Goal: Transaction & Acquisition: Purchase product/service

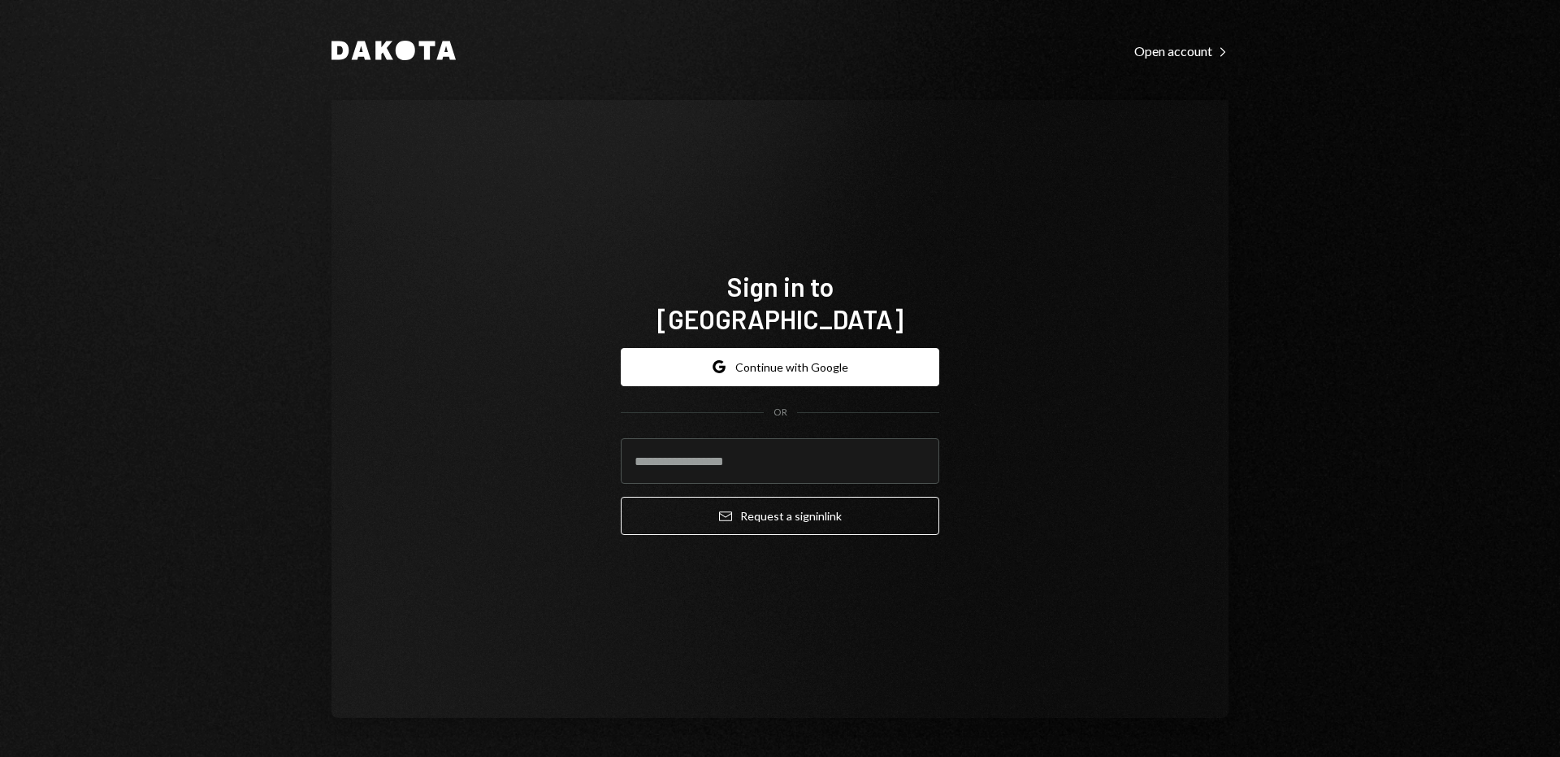
click at [710, 445] on input "email" at bounding box center [780, 461] width 319 height 46
type input "**********"
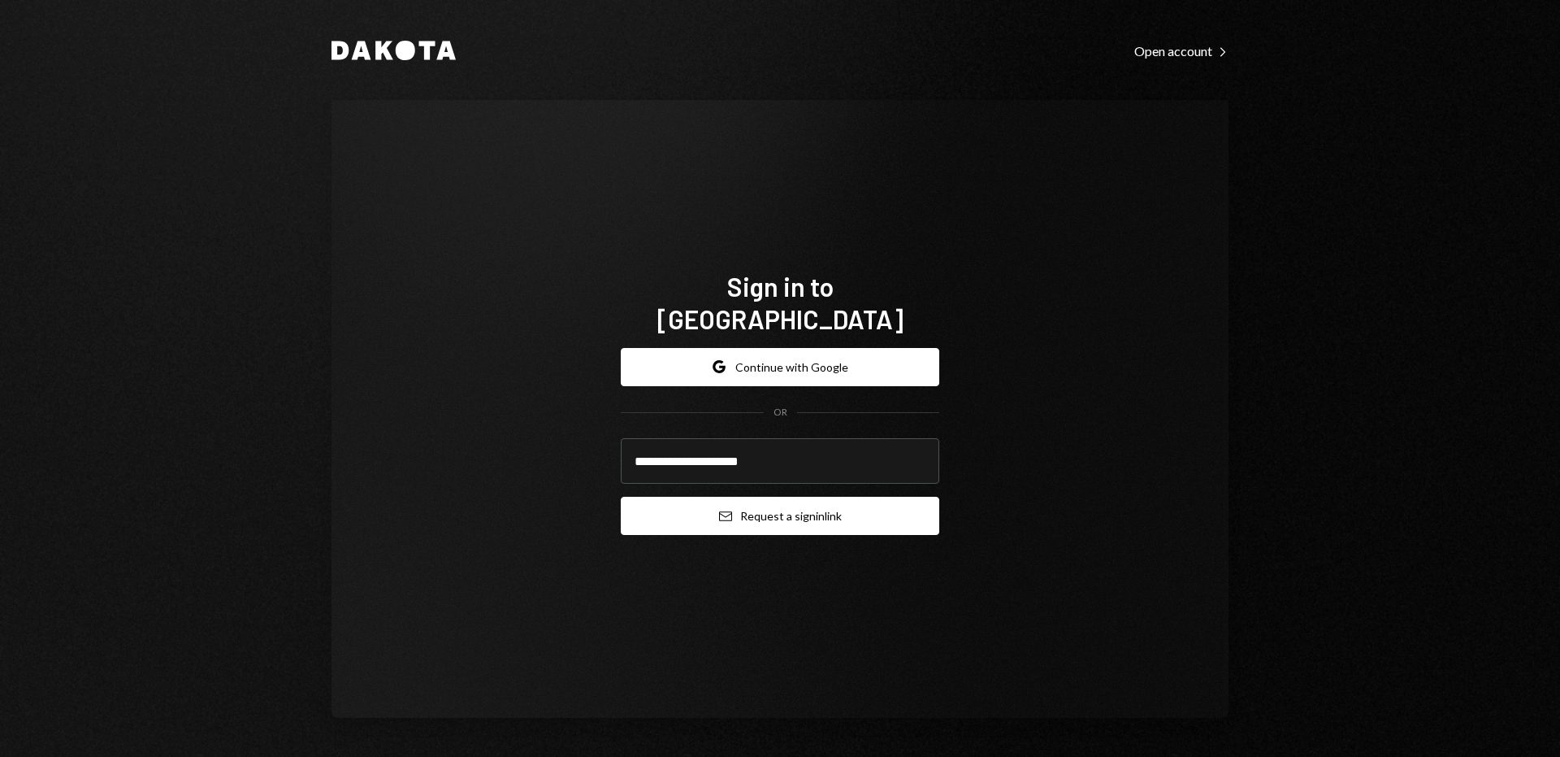
click at [744, 497] on button "Email Request a sign in link" at bounding box center [780, 516] width 319 height 38
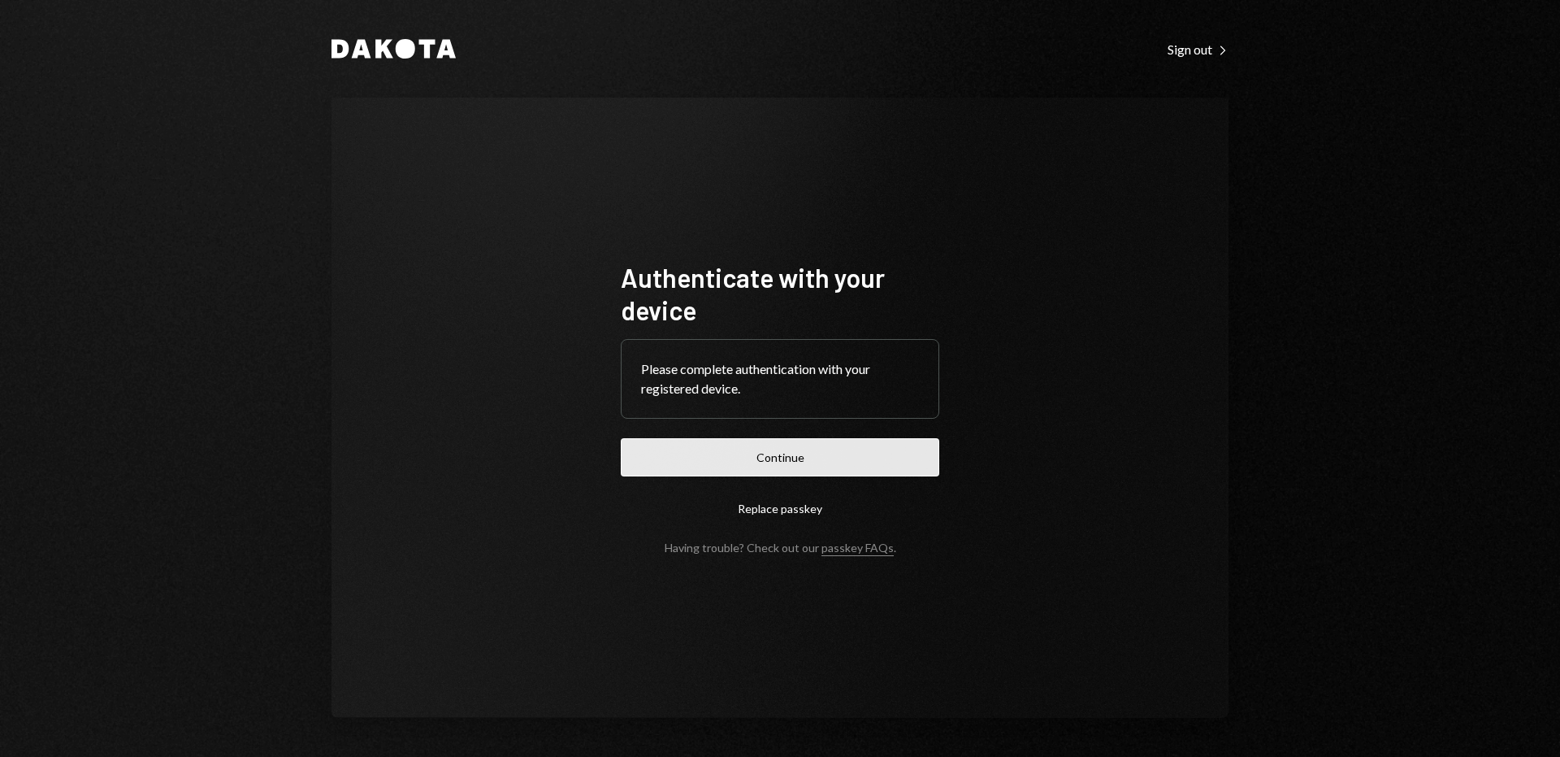
click at [731, 458] on button "Continue" at bounding box center [780, 457] width 319 height 38
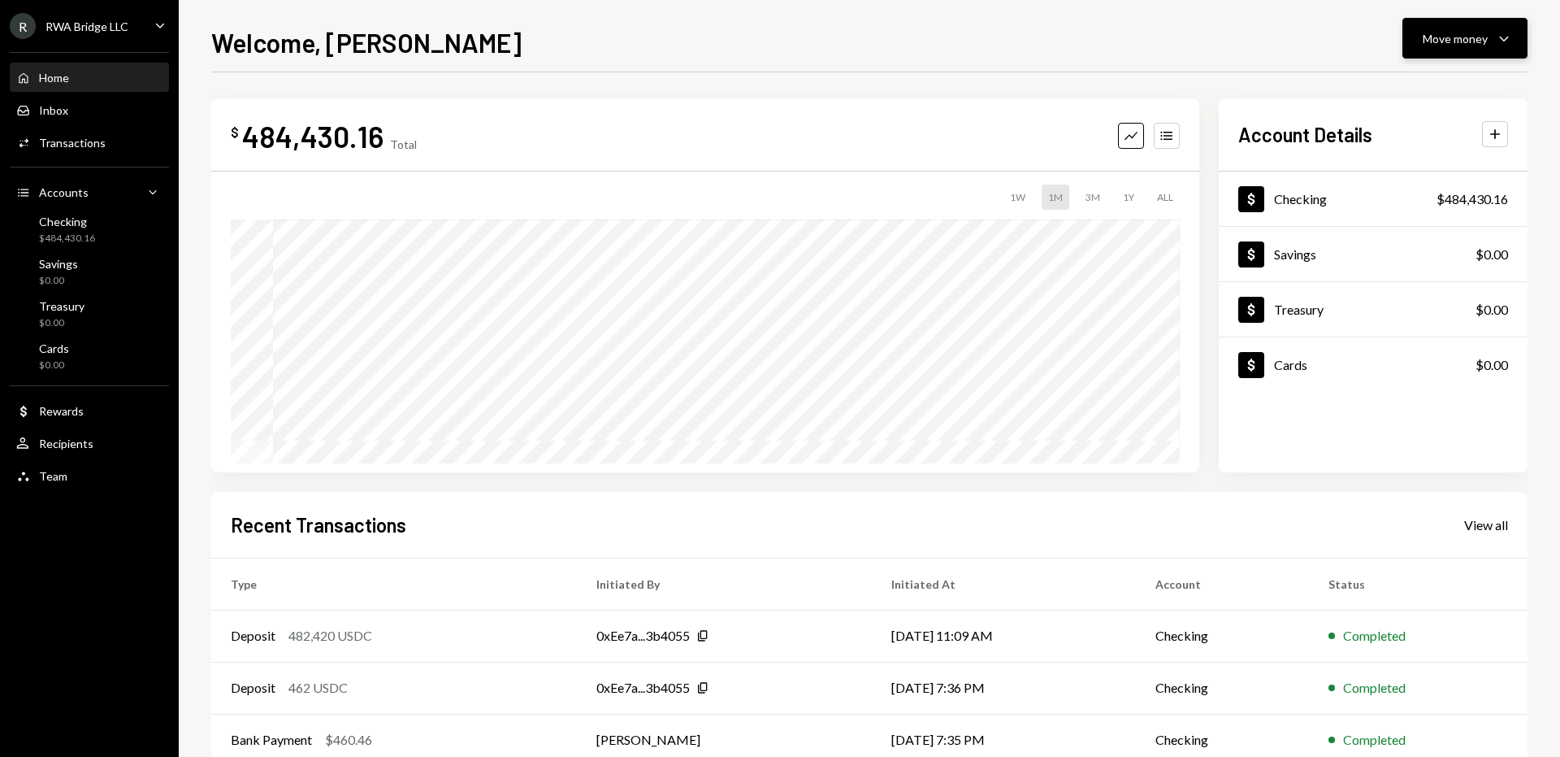
click at [1451, 36] on div "Move money" at bounding box center [1455, 38] width 65 height 17
click at [1411, 72] on div "Withdraw Send" at bounding box center [1440, 87] width 163 height 37
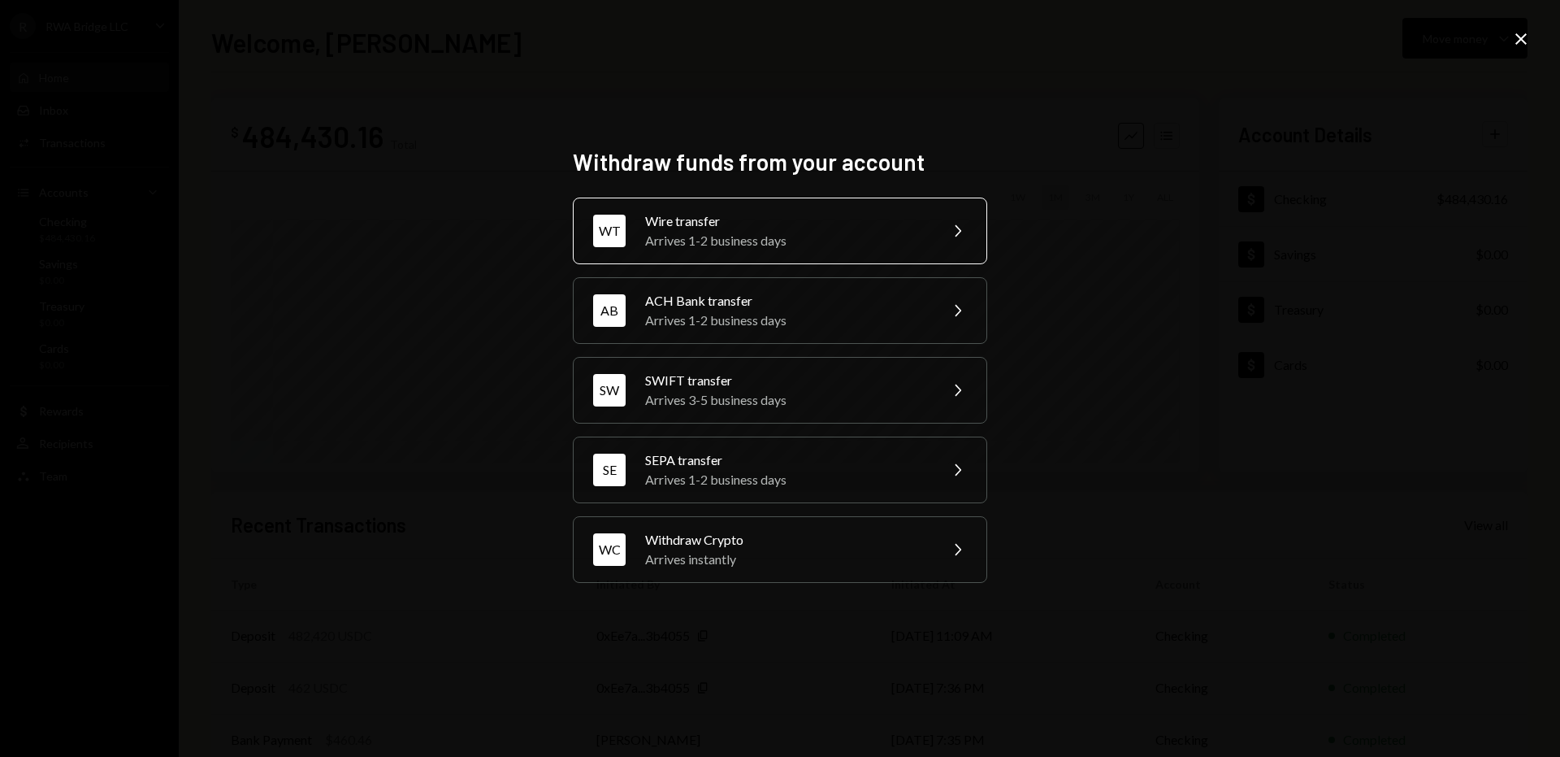
click at [770, 228] on div "Wire transfer" at bounding box center [786, 221] width 283 height 20
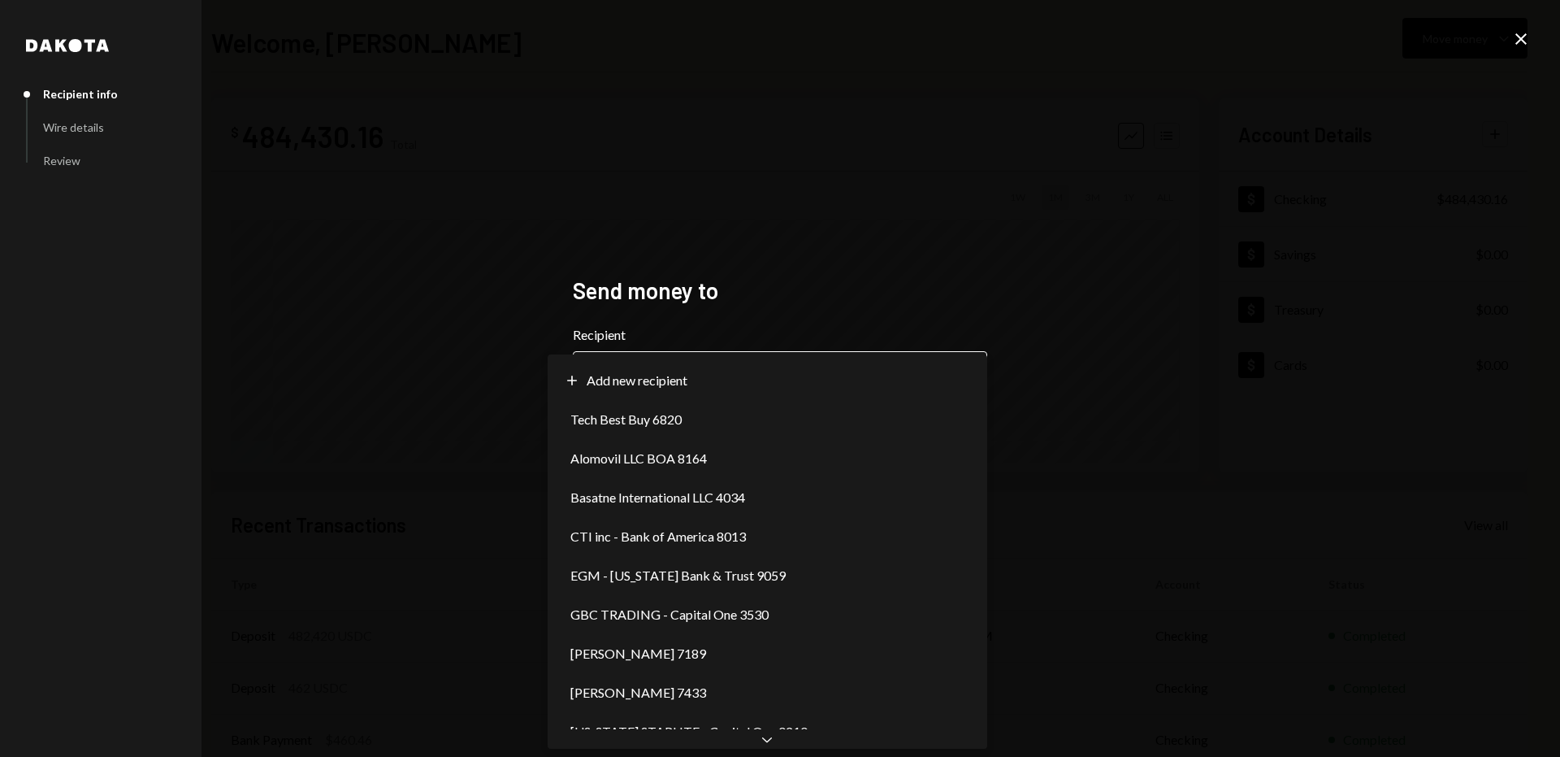
click at [675, 362] on body "**********" at bounding box center [780, 378] width 1560 height 757
select select "**********"
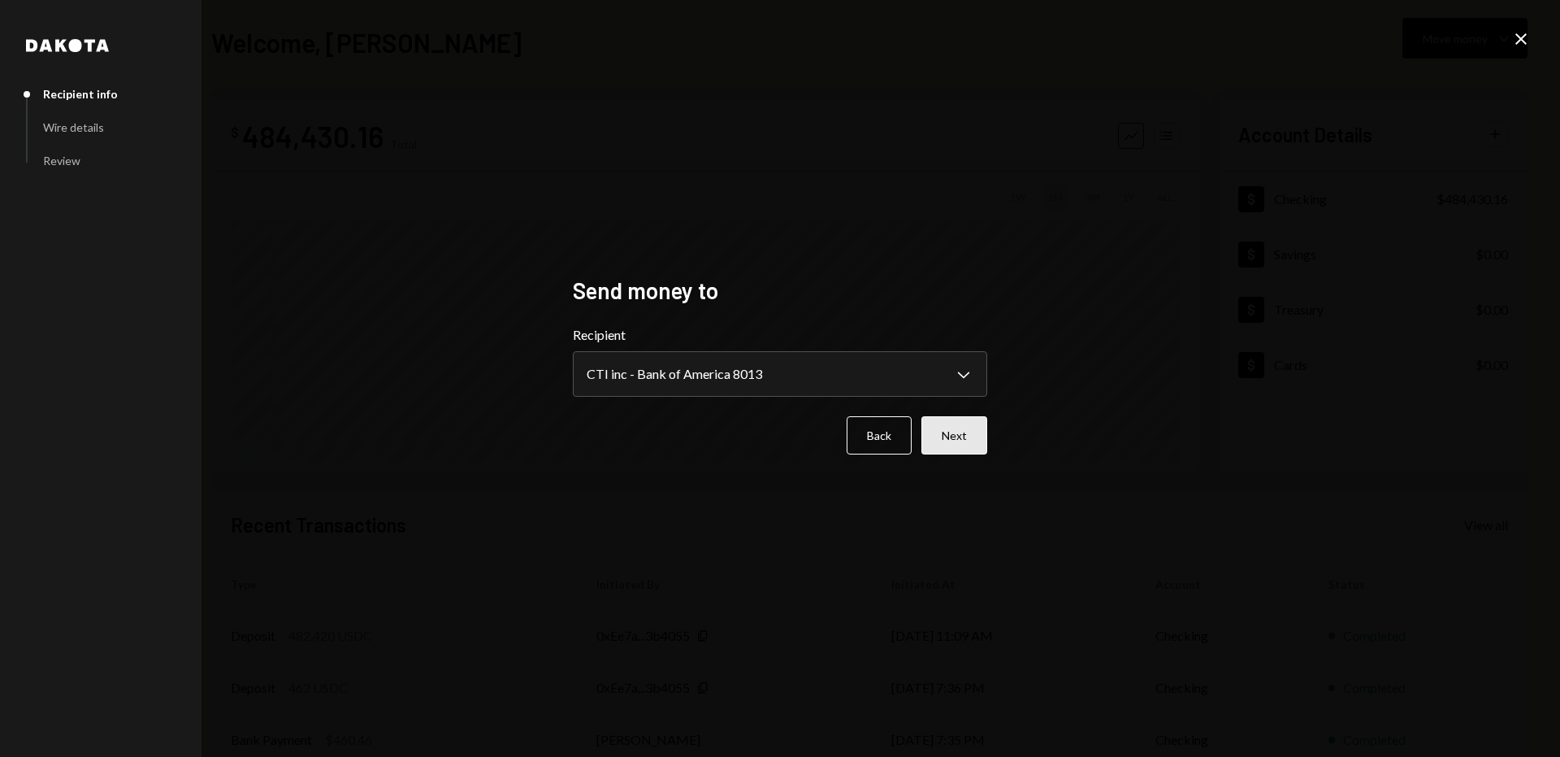
click at [952, 429] on button "Next" at bounding box center [955, 435] width 66 height 38
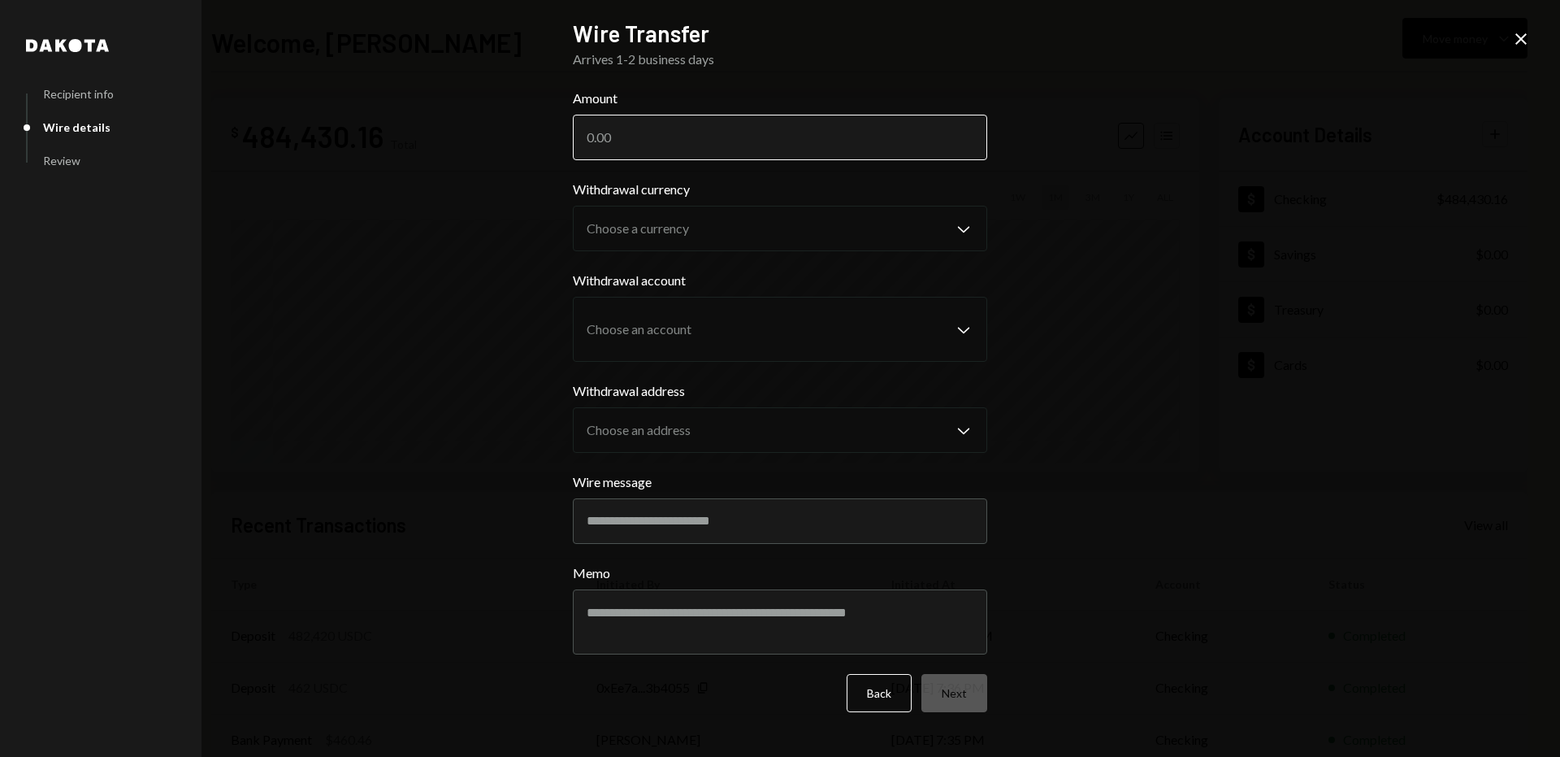
click at [728, 141] on input "Amount" at bounding box center [780, 138] width 414 height 46
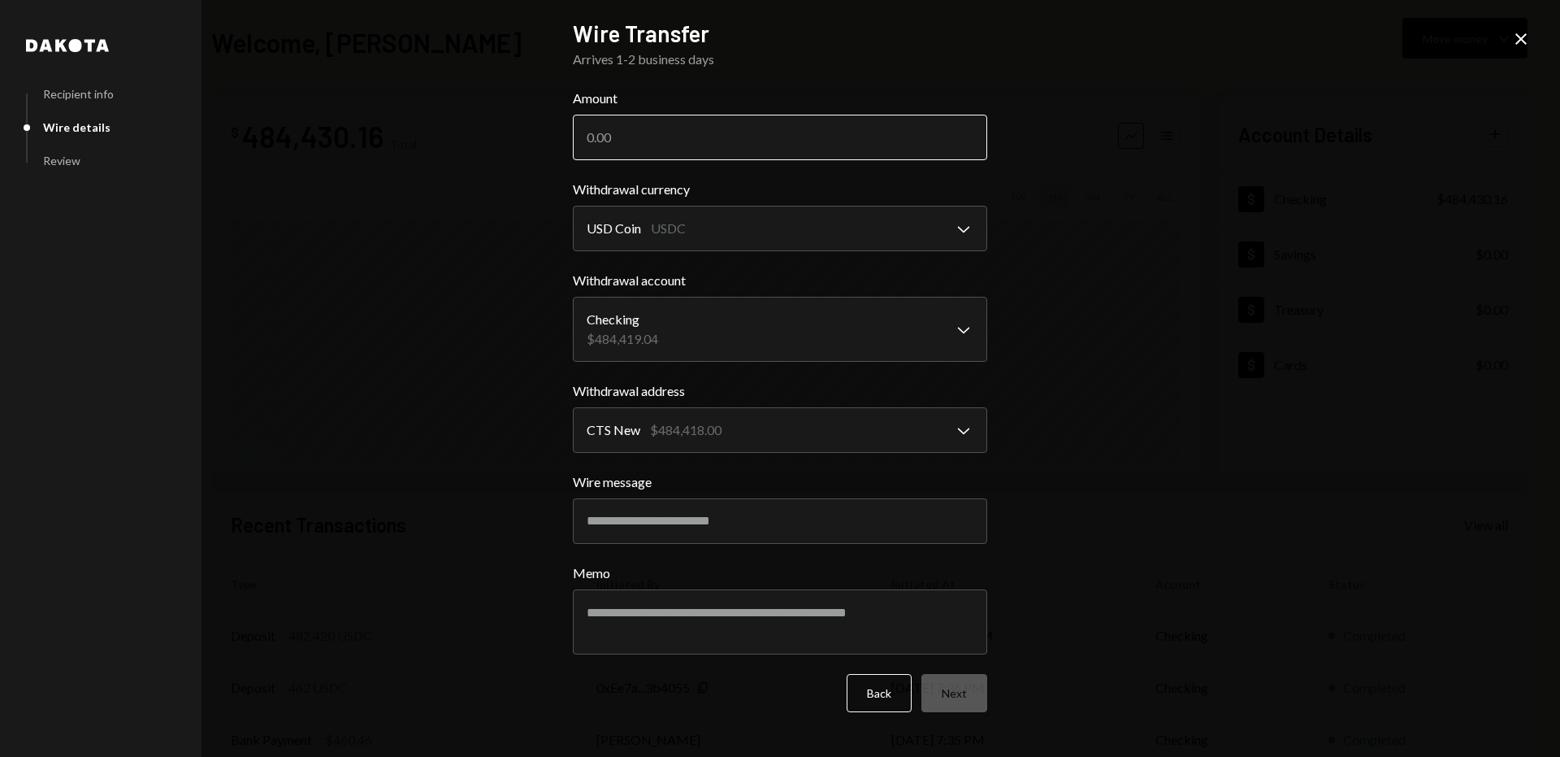
paste input "235528.00"
type input "235528.00"
click at [959, 694] on button "Next" at bounding box center [955, 693] width 66 height 38
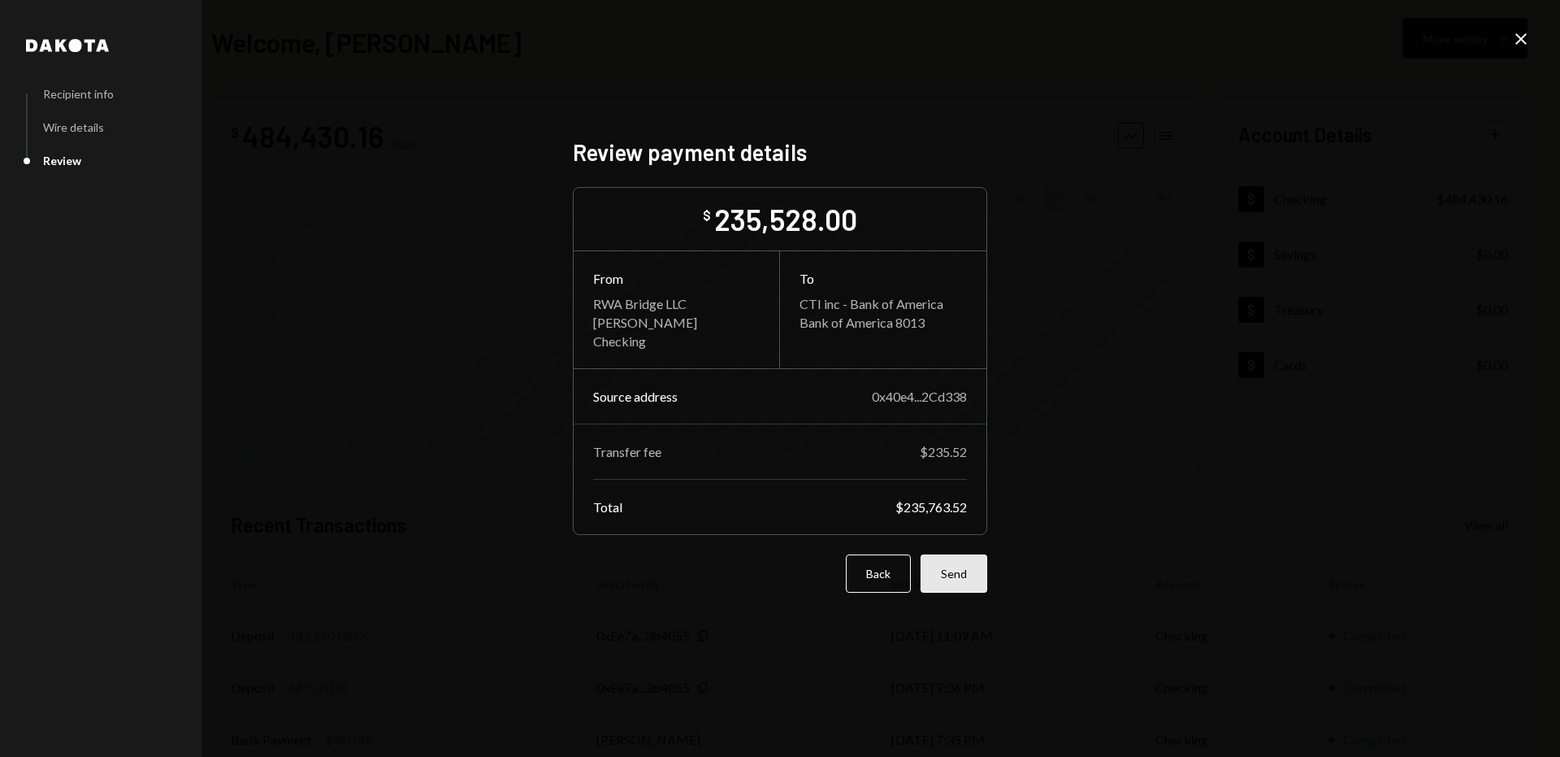
click at [956, 575] on button "Send" at bounding box center [954, 573] width 67 height 38
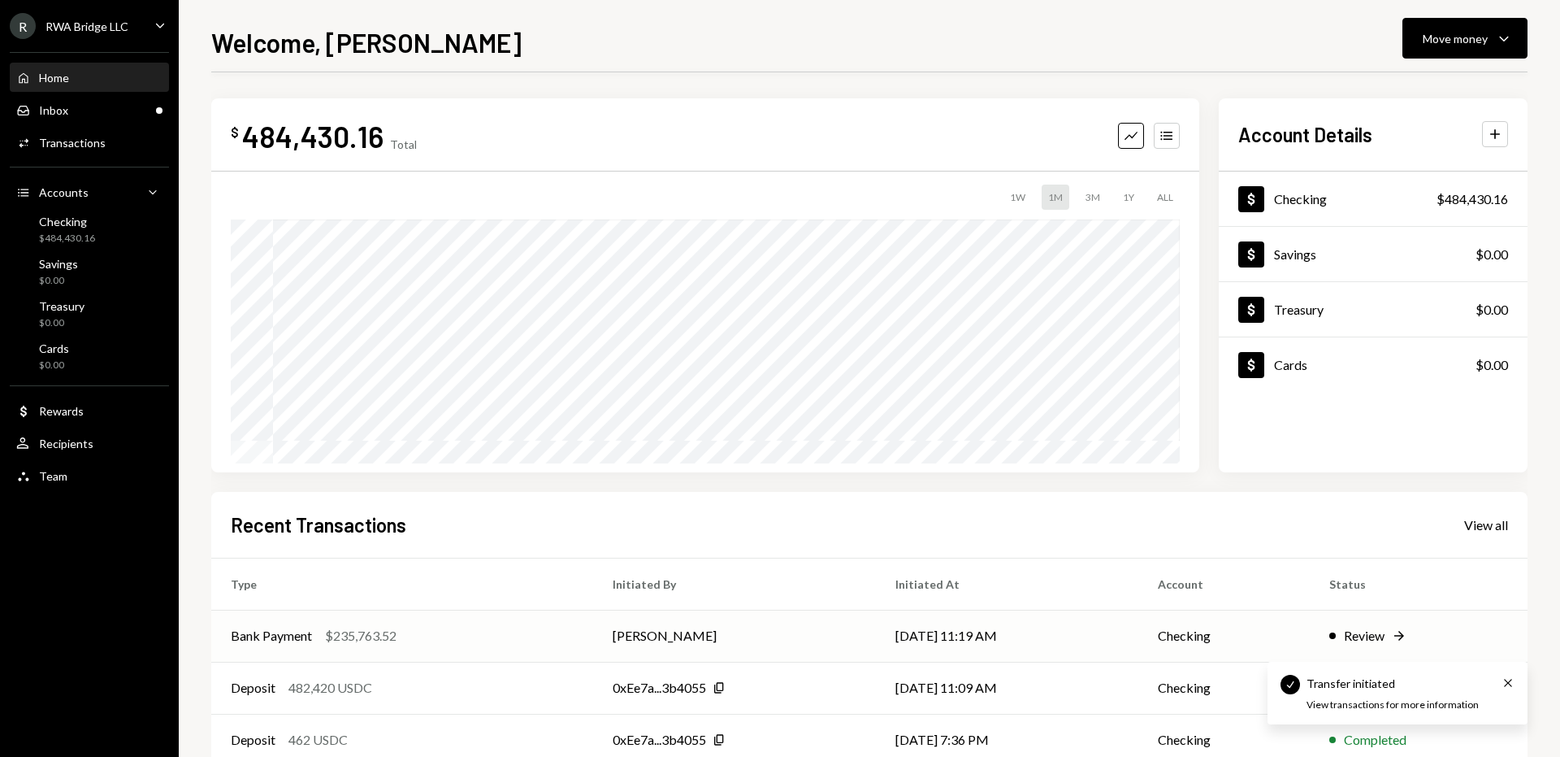
scroll to position [115, 0]
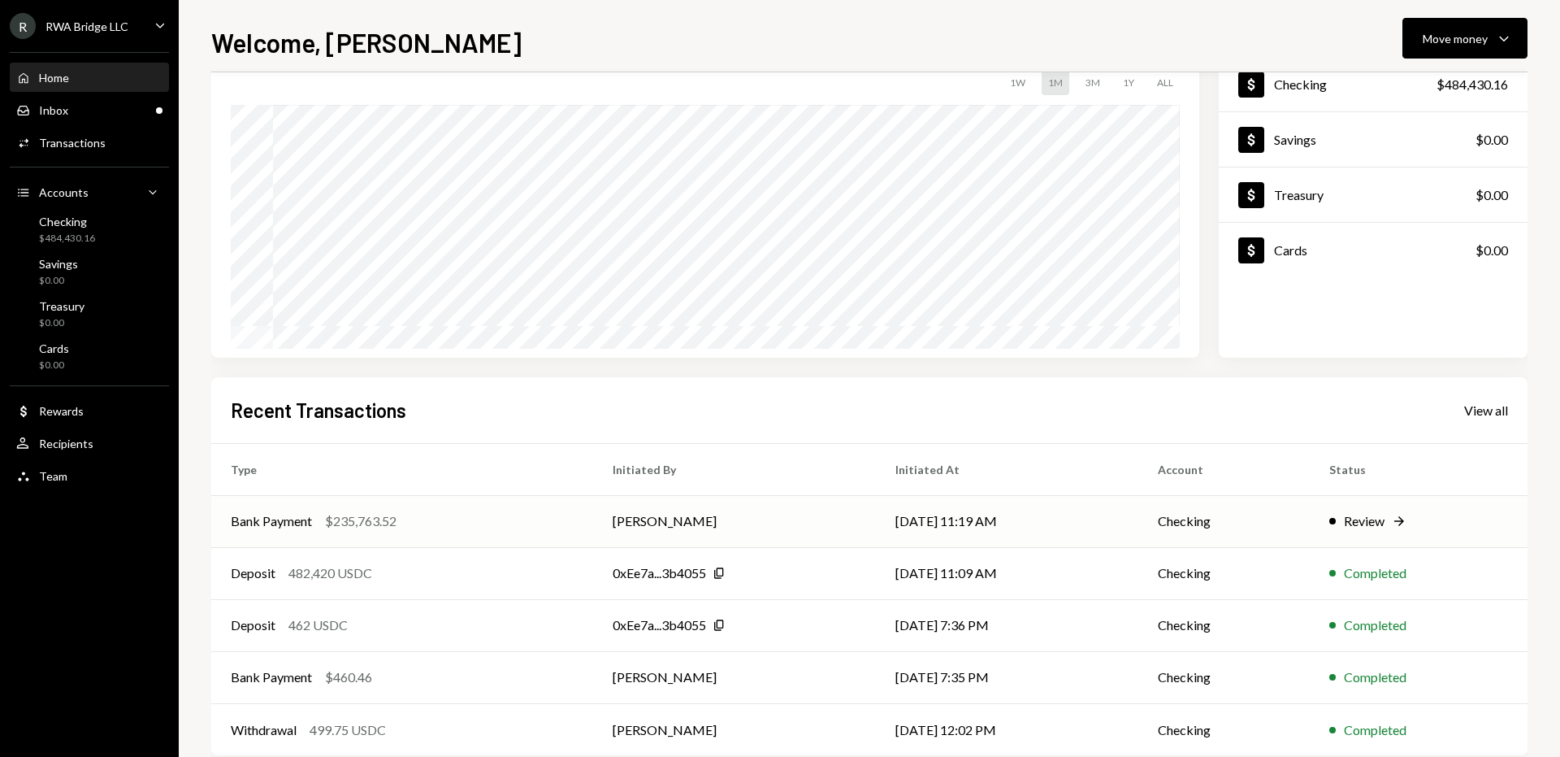
click at [772, 531] on td "[PERSON_NAME]" at bounding box center [735, 521] width 284 height 52
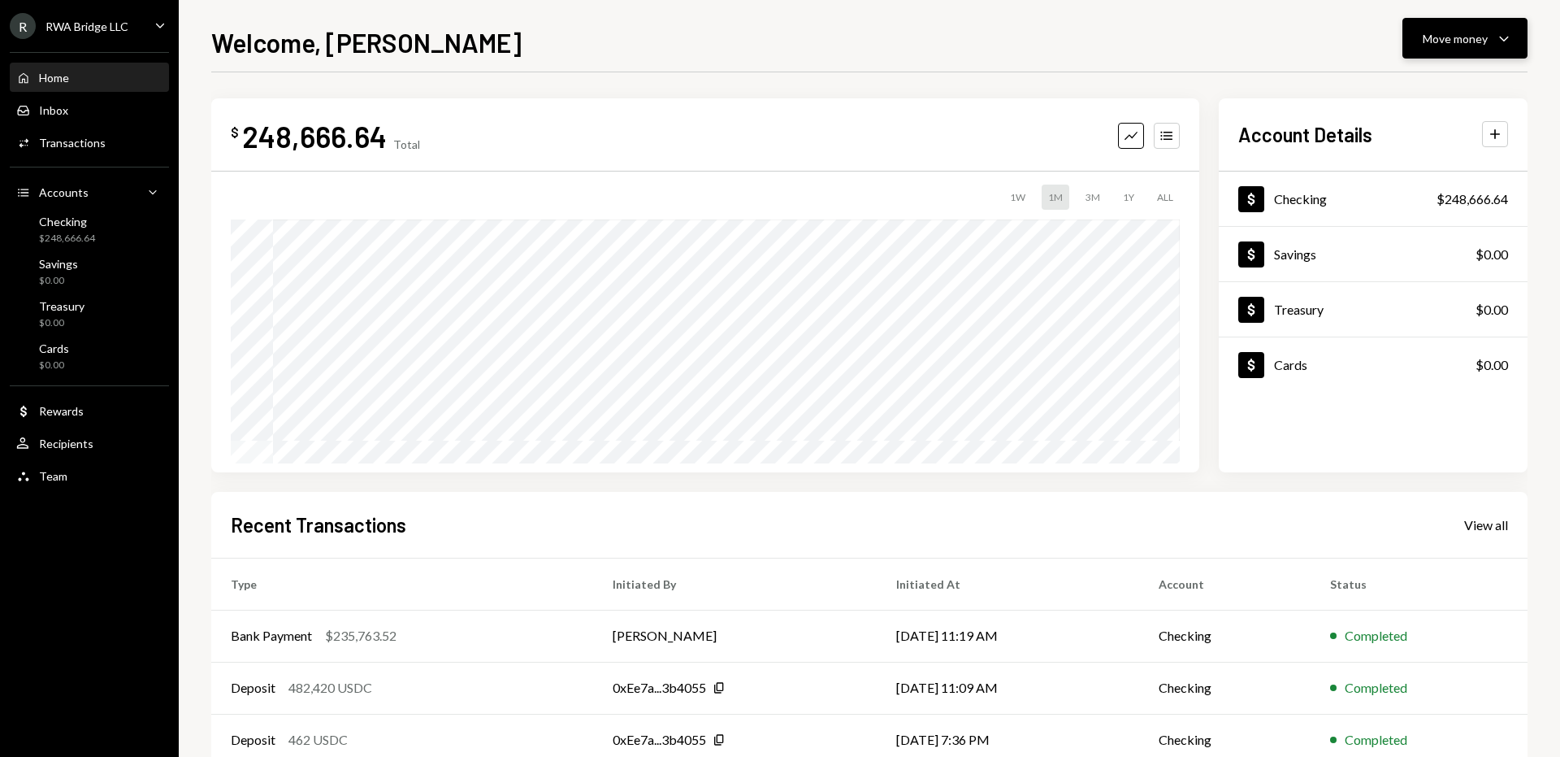
click at [1432, 47] on div "Move money Caret Down" at bounding box center [1465, 38] width 85 height 20
click at [1407, 78] on div "Withdraw Send" at bounding box center [1440, 87] width 163 height 37
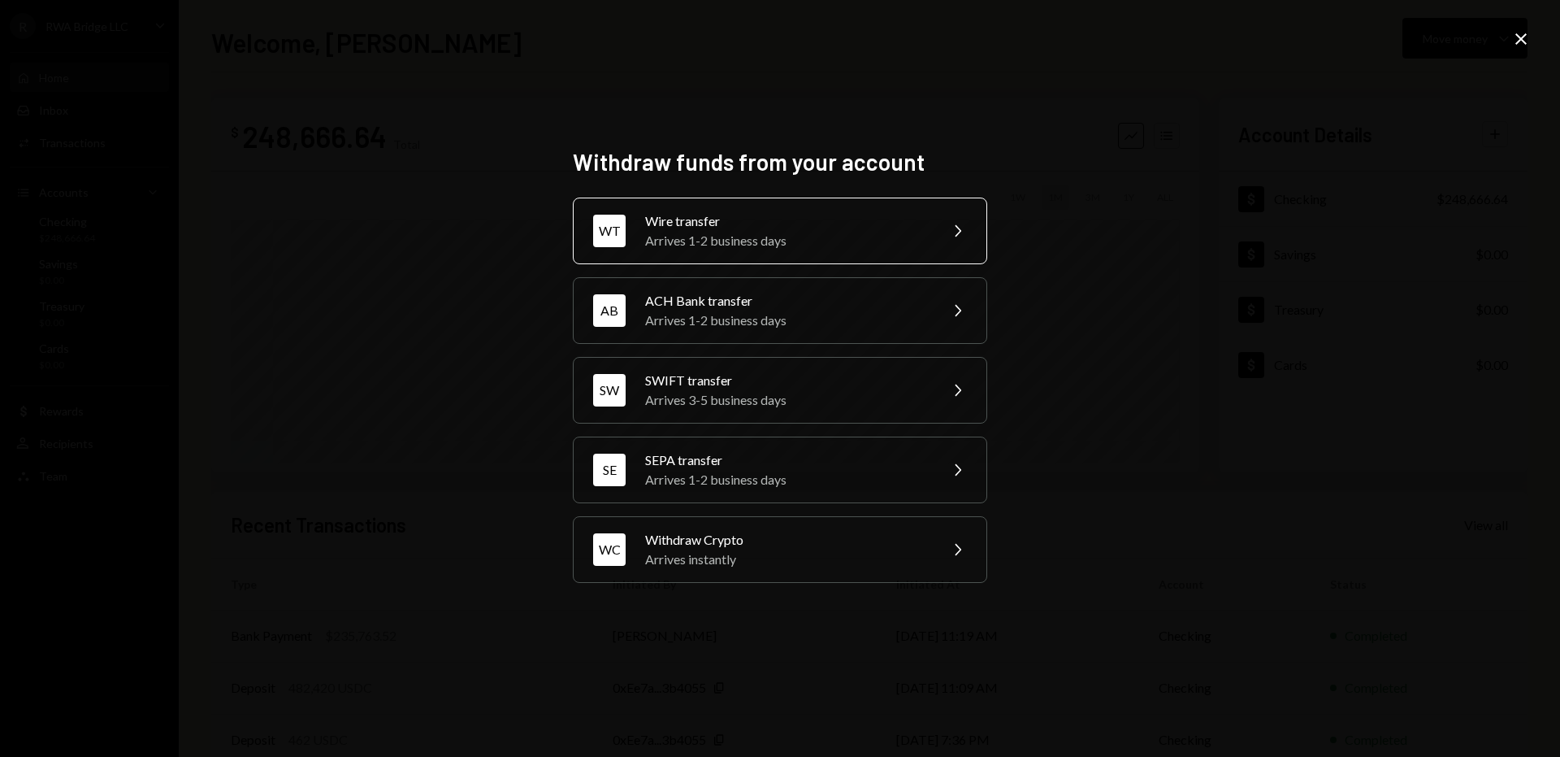
click at [791, 218] on div "Wire transfer" at bounding box center [786, 221] width 283 height 20
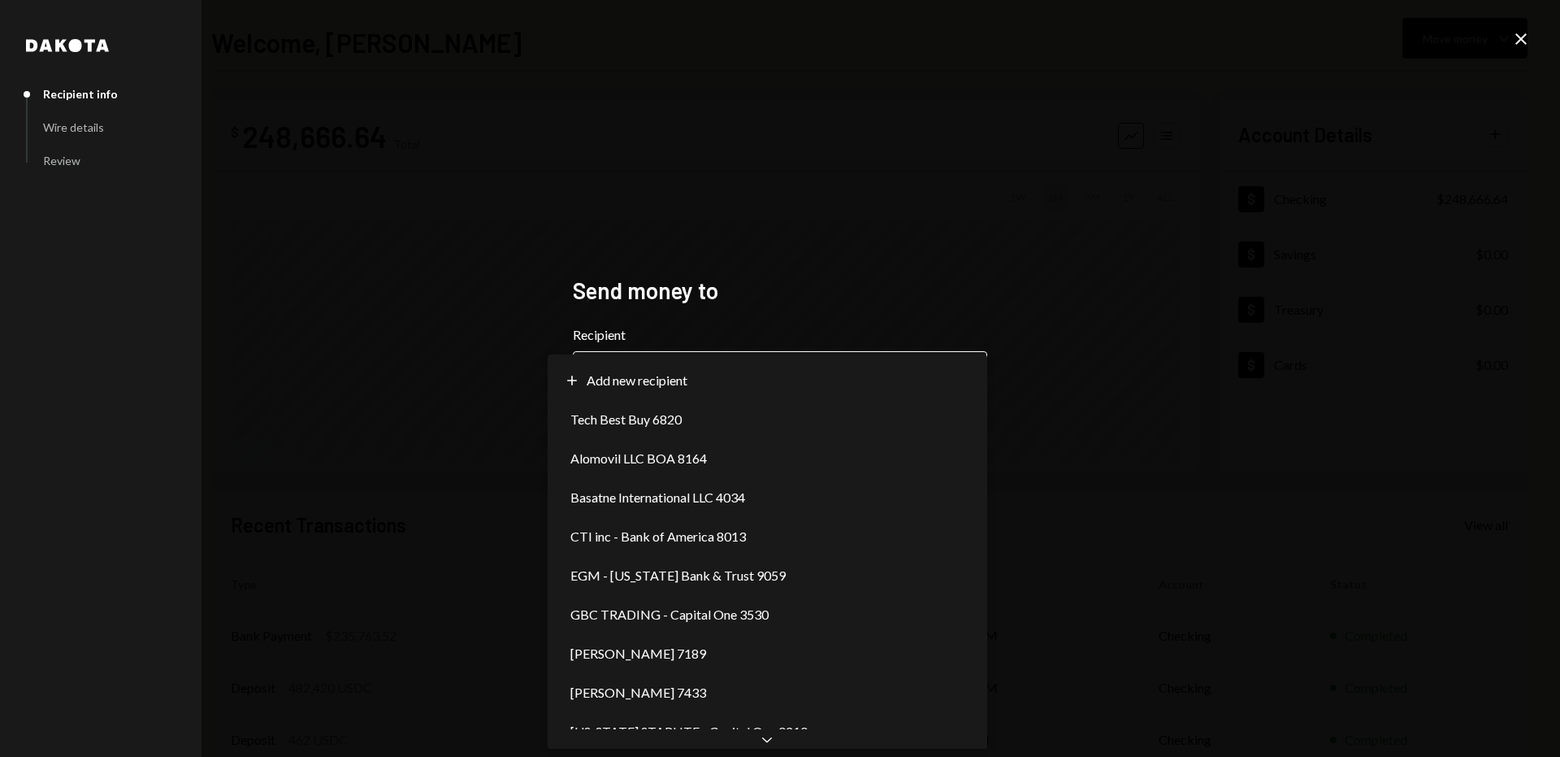
click at [714, 375] on body "**********" at bounding box center [780, 378] width 1560 height 757
select select "**********"
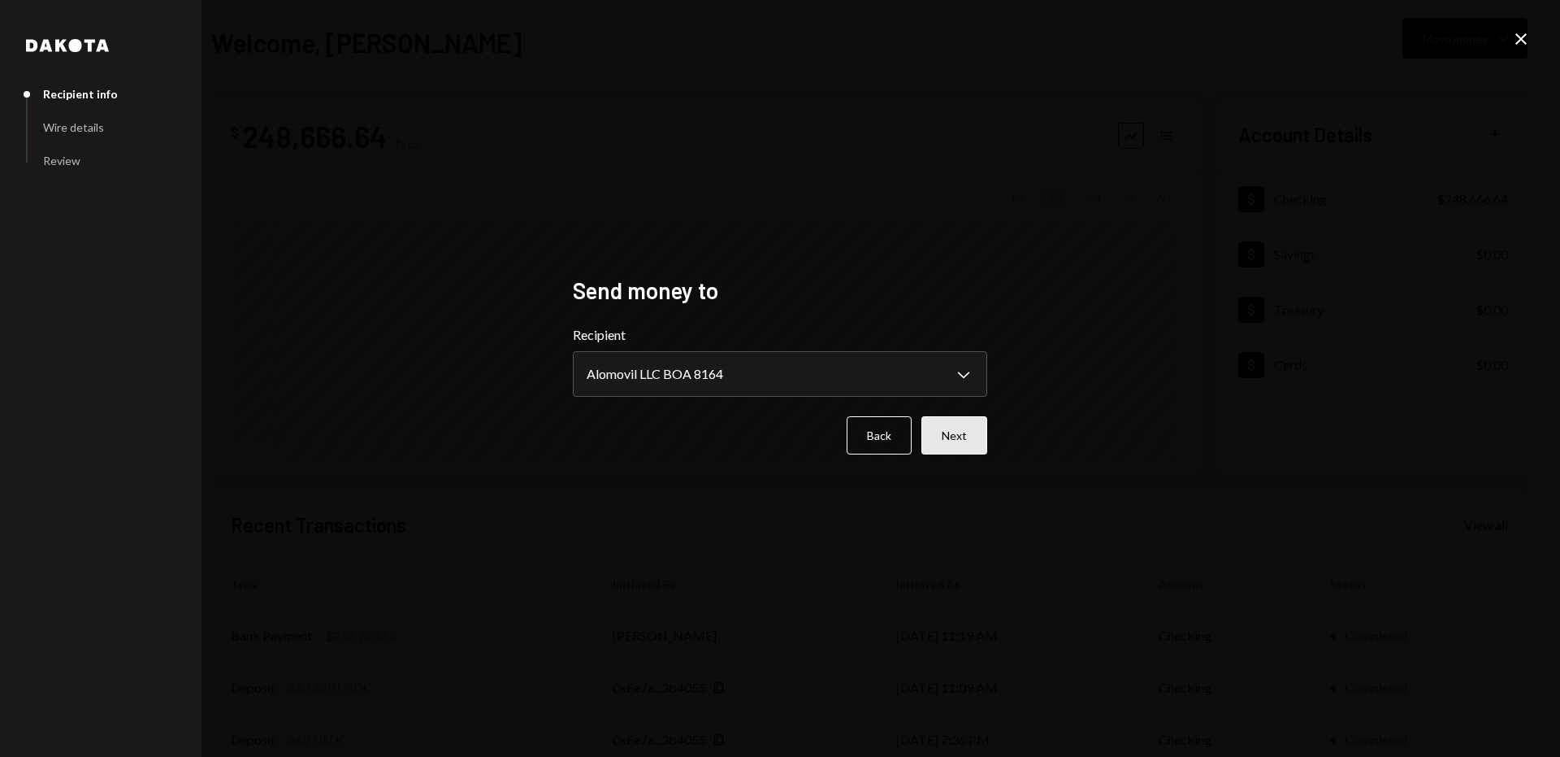
click at [965, 444] on button "Next" at bounding box center [955, 435] width 66 height 38
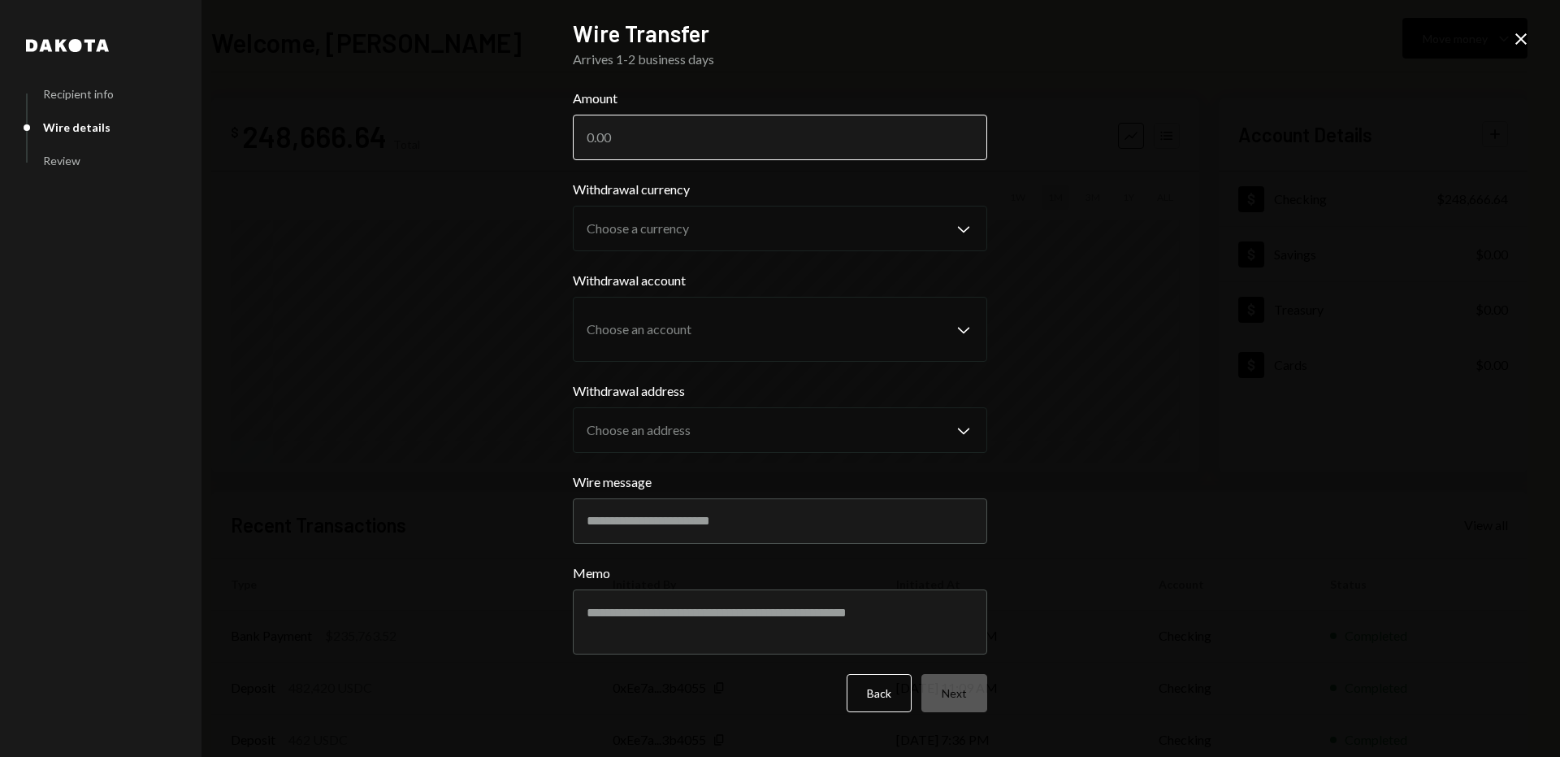
click at [724, 141] on input "Amount" at bounding box center [780, 138] width 414 height 46
paste input "216885.00"
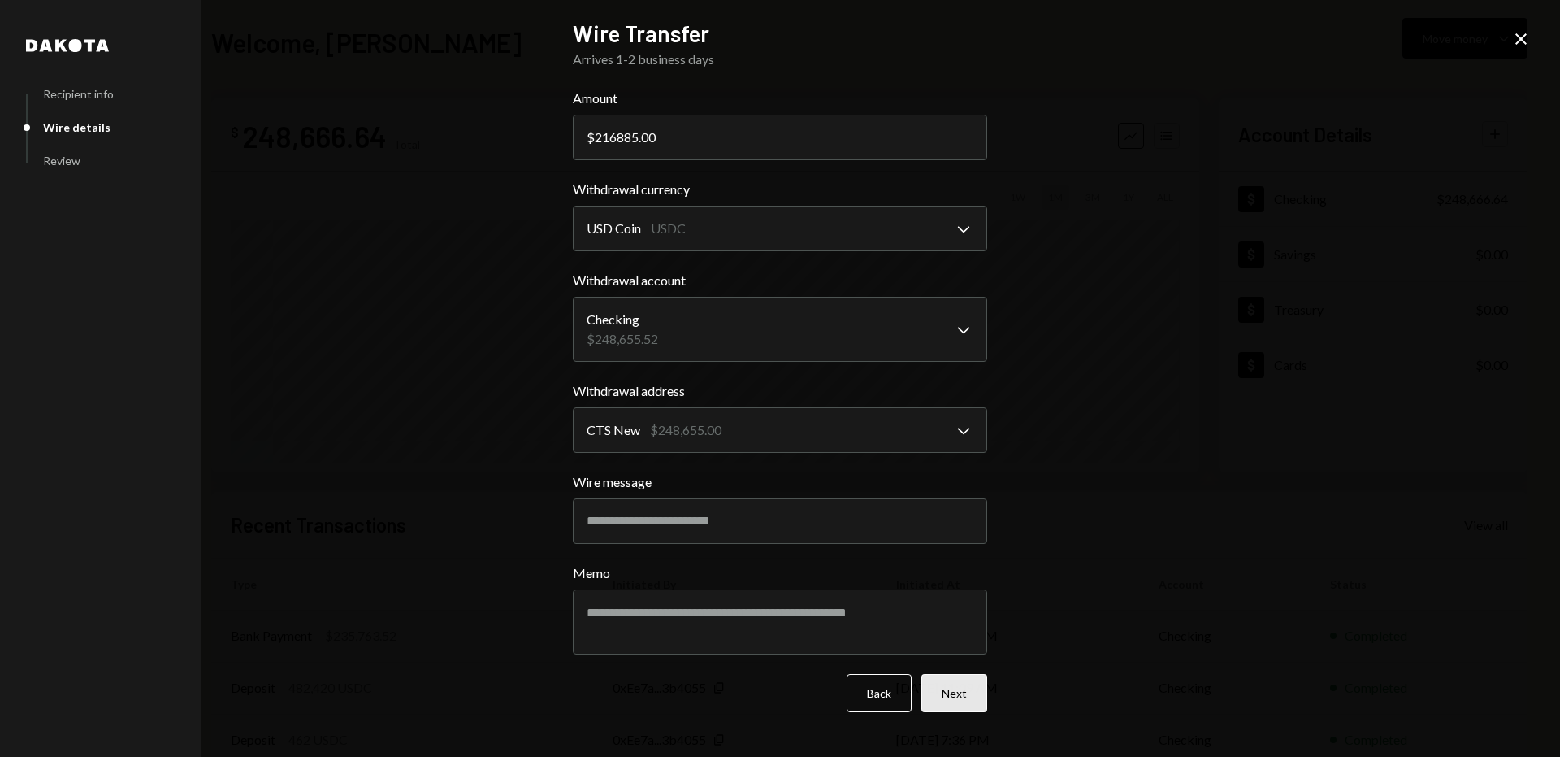
type input "216885.00"
click at [944, 696] on button "Next" at bounding box center [955, 693] width 66 height 38
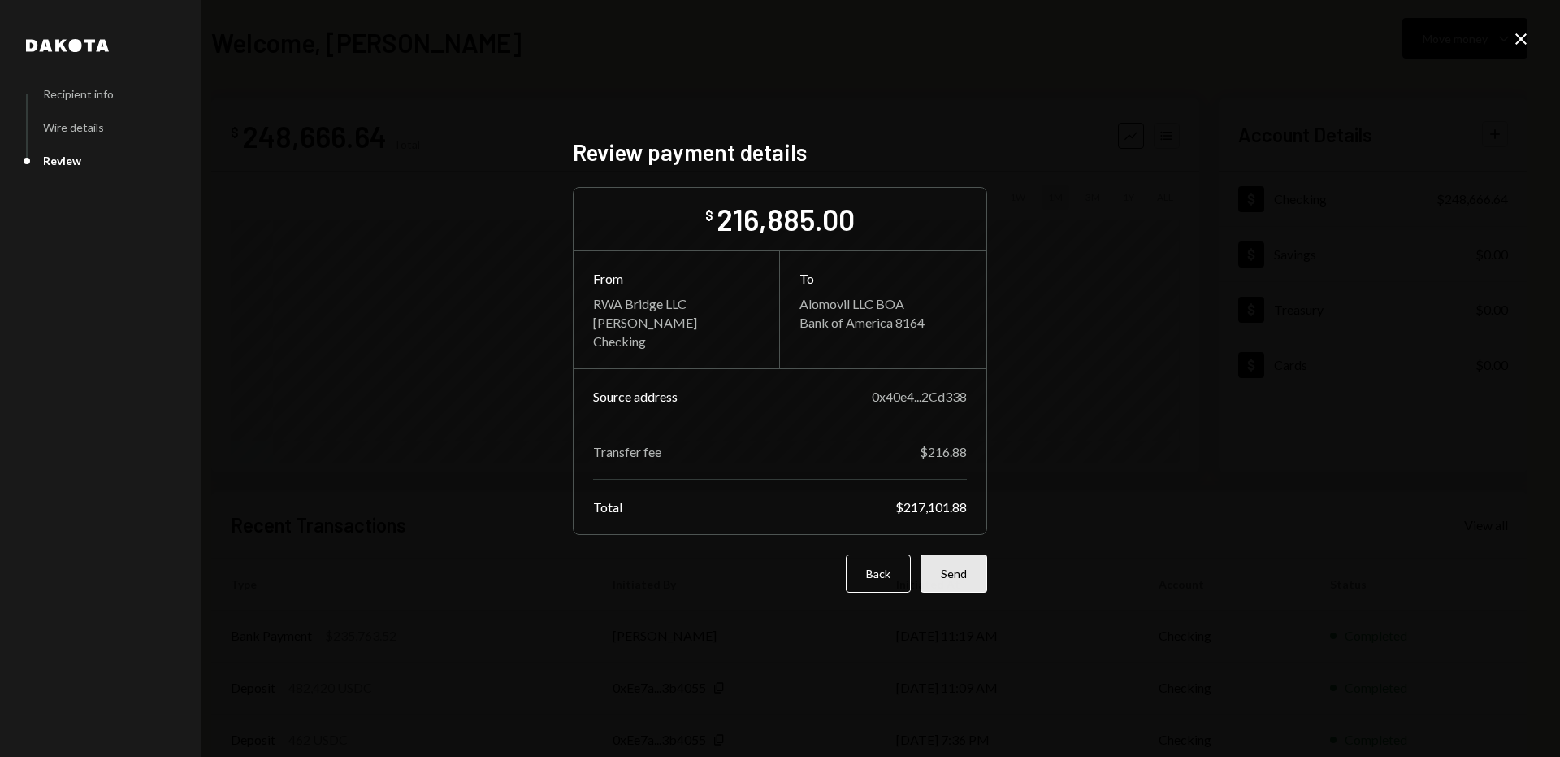
click at [963, 568] on button "Send" at bounding box center [954, 573] width 67 height 38
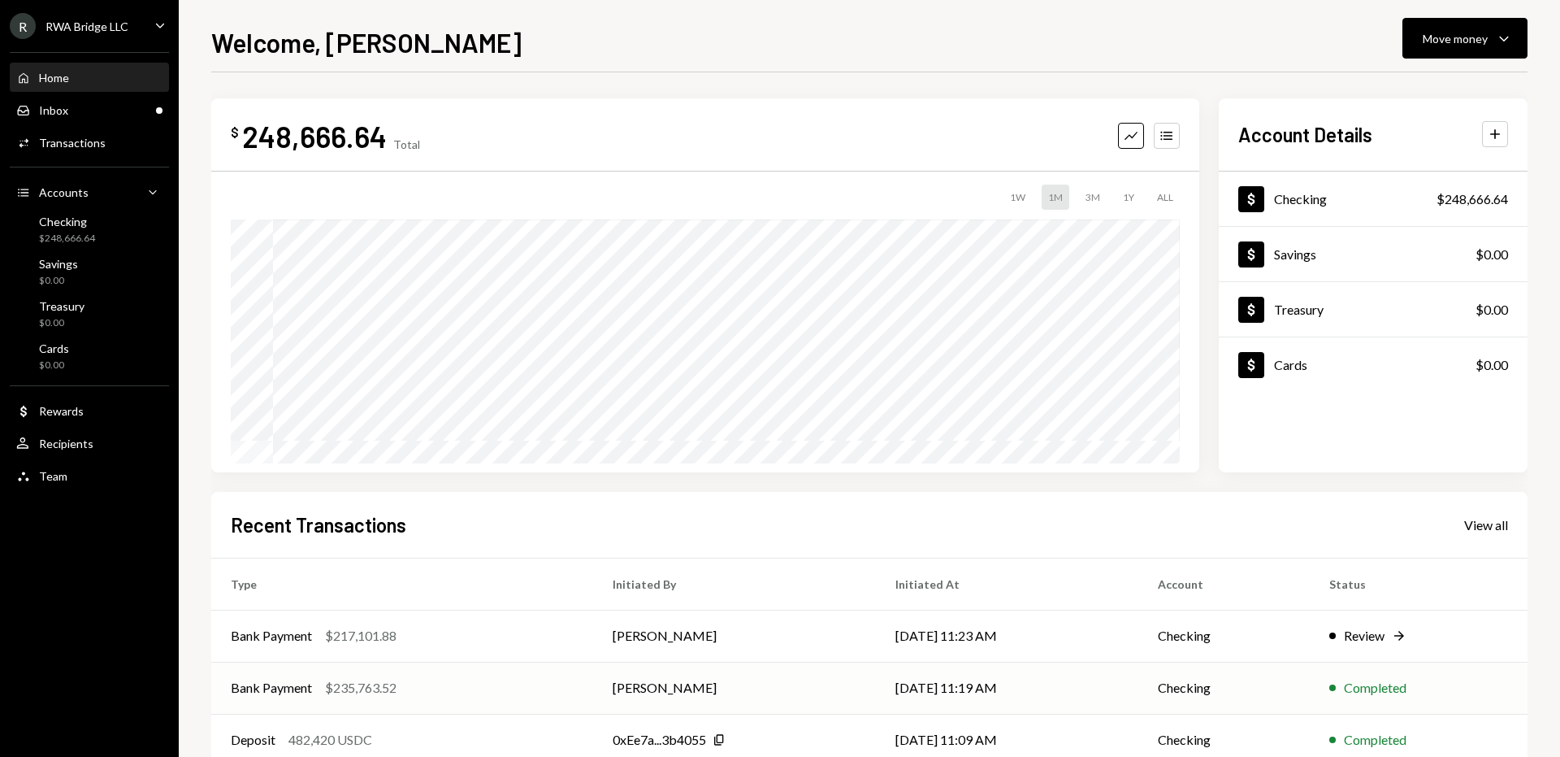
click at [807, 691] on td "Christopher Davilla" at bounding box center [735, 688] width 284 height 52
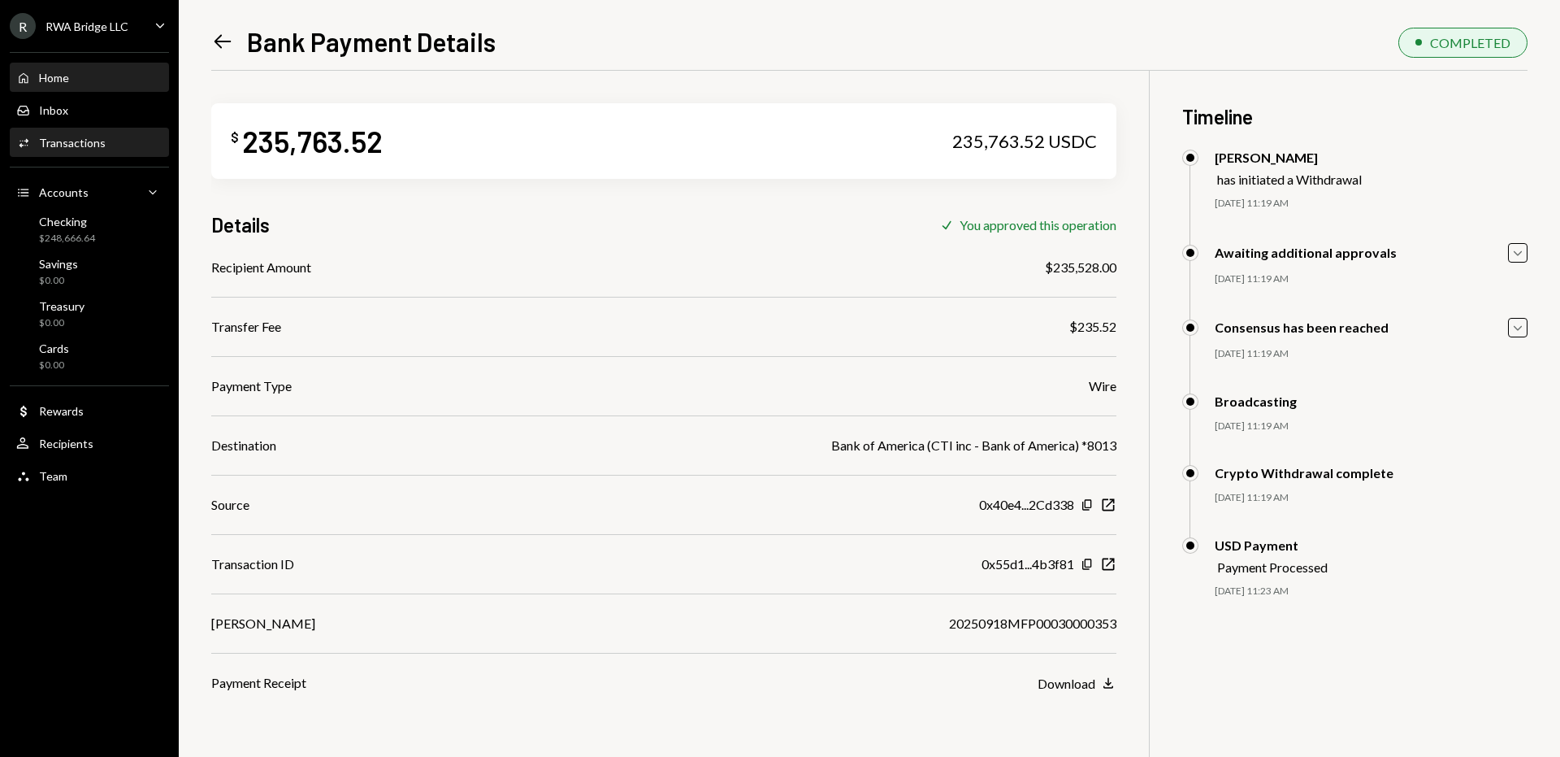
click at [123, 85] on div "Home Home" at bounding box center [89, 78] width 146 height 15
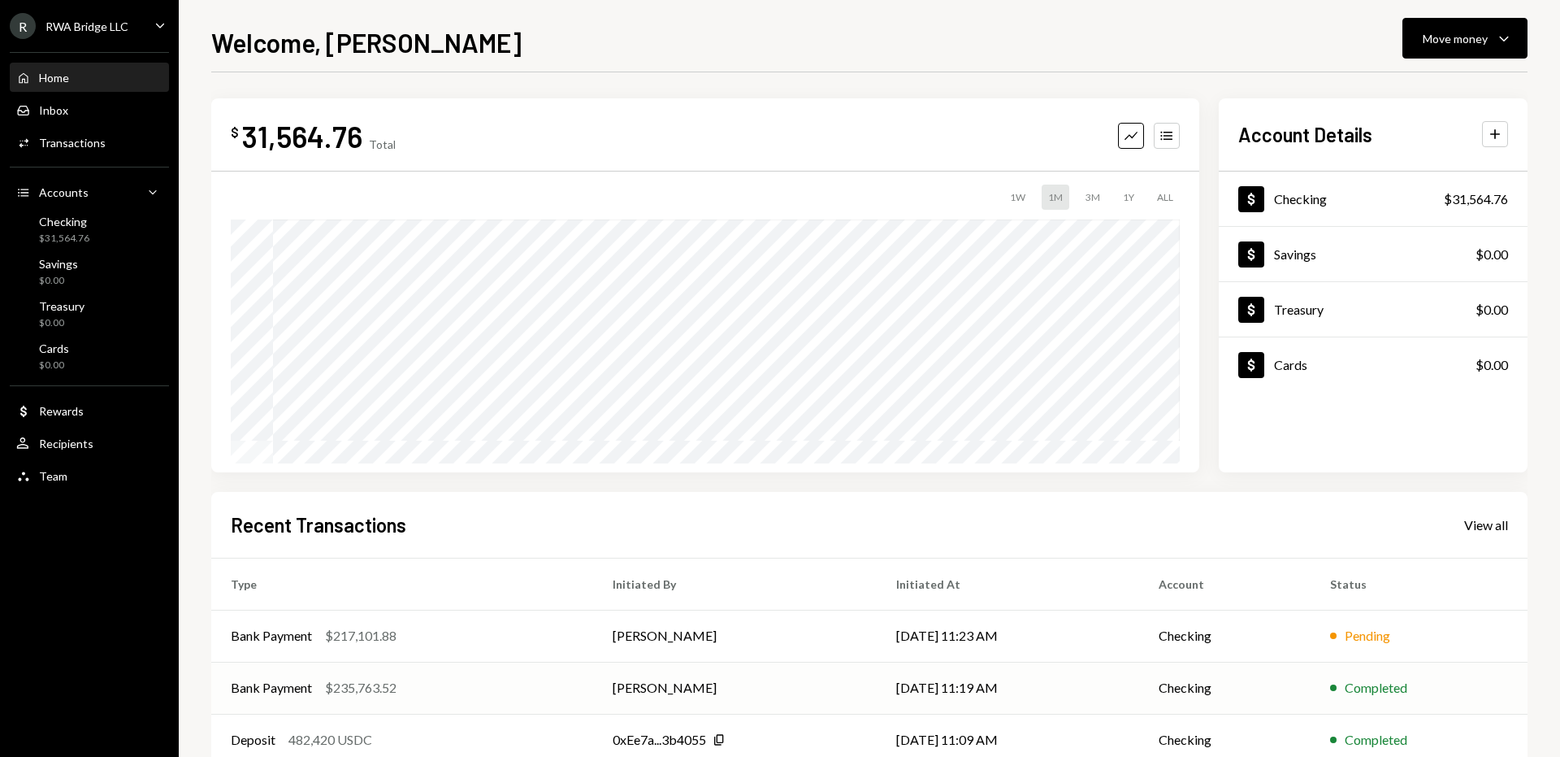
click at [883, 682] on td "[DATE] 11:19 AM" at bounding box center [1008, 688] width 262 height 52
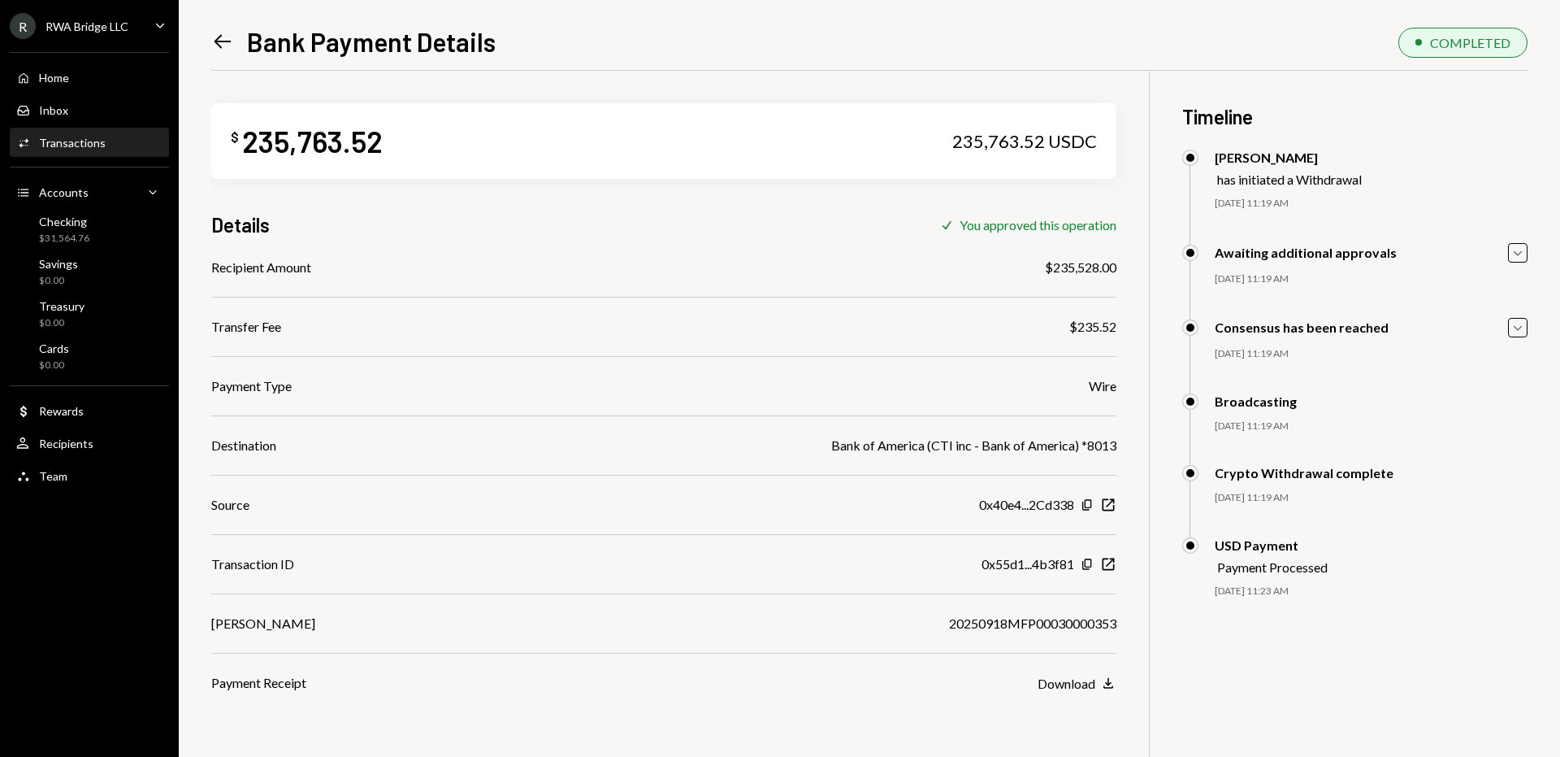
click at [997, 623] on div "20250918MFP00030000353" at bounding box center [1032, 624] width 167 height 20
copy div "20250918MFP00030000353"
click at [1113, 567] on icon "button" at bounding box center [1109, 564] width 12 height 12
